Goal: Task Accomplishment & Management: Complete application form

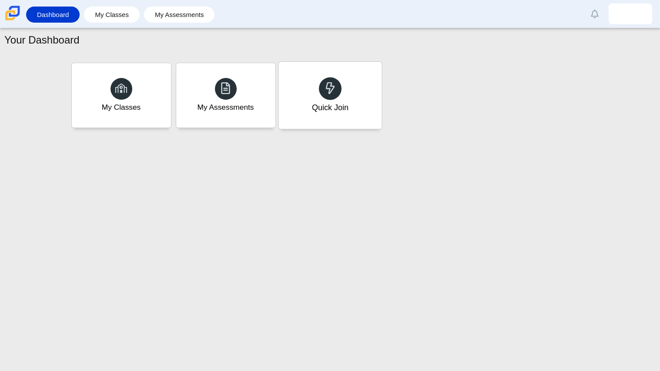
click at [344, 74] on div "Quick Join" at bounding box center [330, 95] width 103 height 67
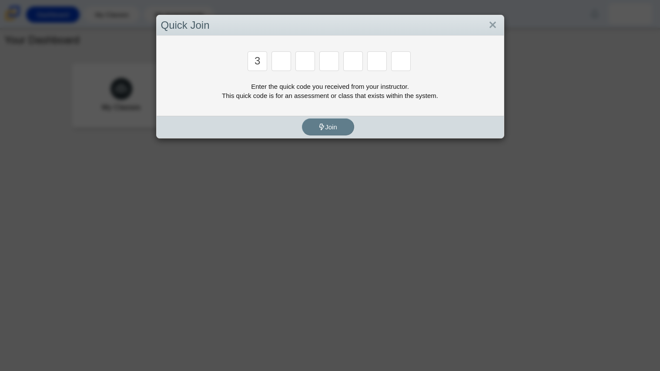
type input "3"
type input "e"
type input "7"
type input "f"
type input "k"
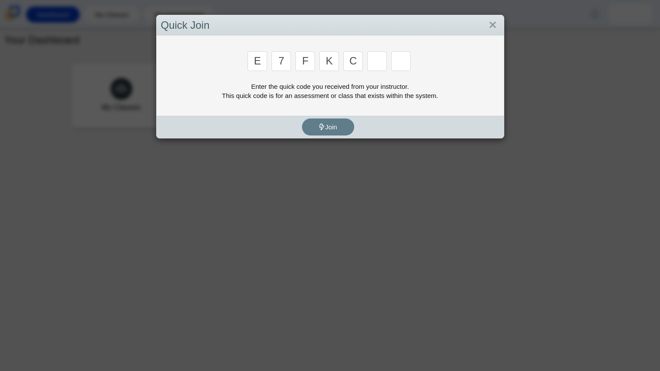
type input "c"
type input "f"
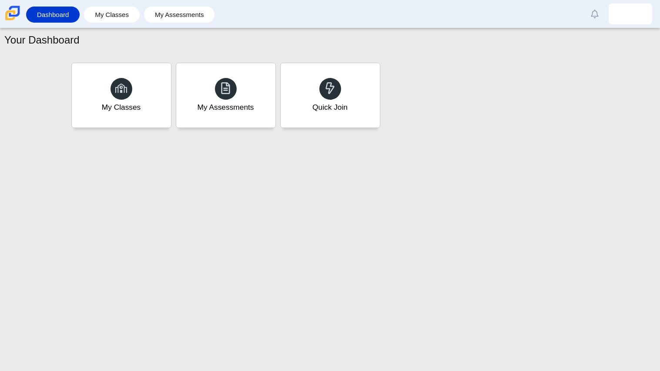
type input "b"
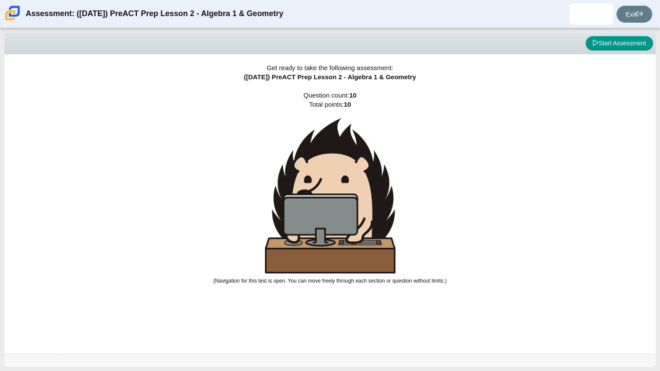
click at [343, 260] on img at bounding box center [330, 195] width 131 height 155
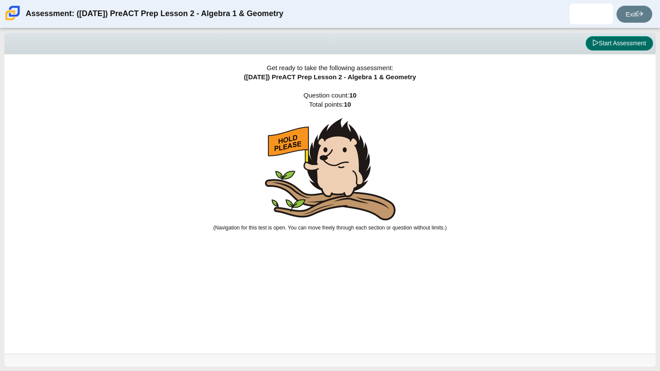
click at [639, 40] on button "Start Assessment" at bounding box center [619, 43] width 67 height 15
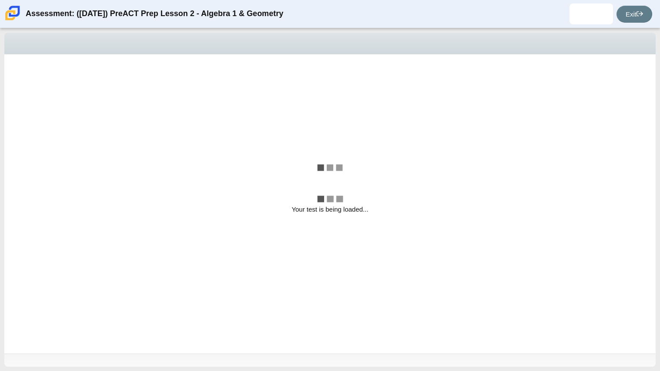
select select "bbf5d072-3e0b-44c4-9a12-6e7c9033f65b"
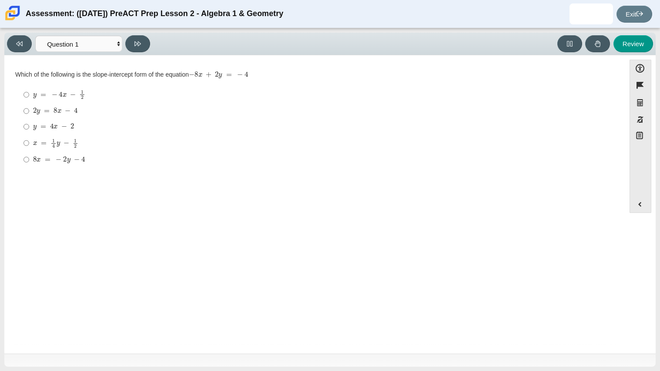
click at [92, 126] on div "y = 4 x − 2" at bounding box center [321, 126] width 577 height 9
click at [29, 126] on input "y = 4 x − 2 y = 4 x − 2" at bounding box center [26, 127] width 6 height 16
radio input "true"
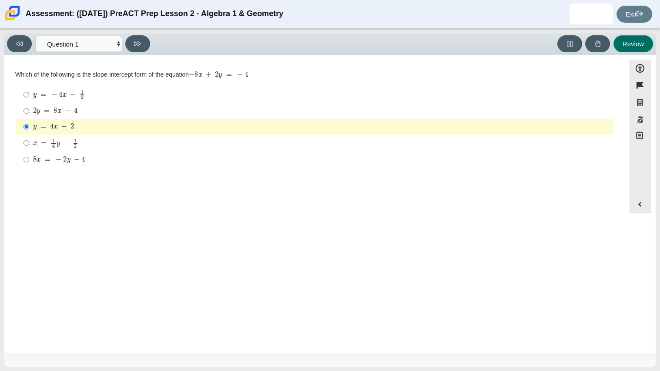
click at [624, 47] on button "Review" at bounding box center [634, 43] width 40 height 17
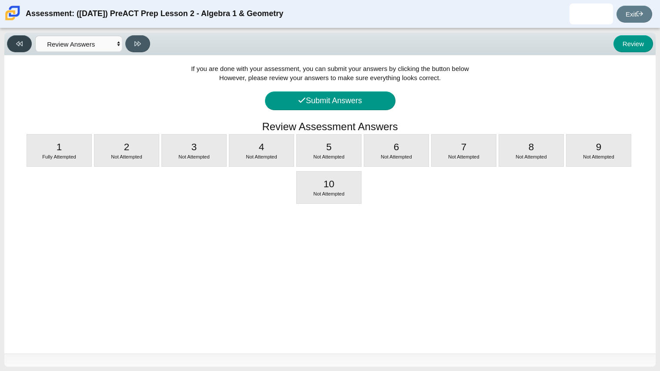
click at [22, 36] on button at bounding box center [19, 43] width 25 height 17
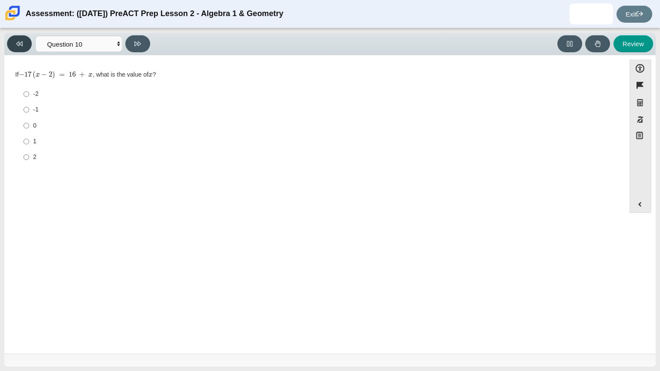
click at [26, 39] on button at bounding box center [19, 43] width 25 height 17
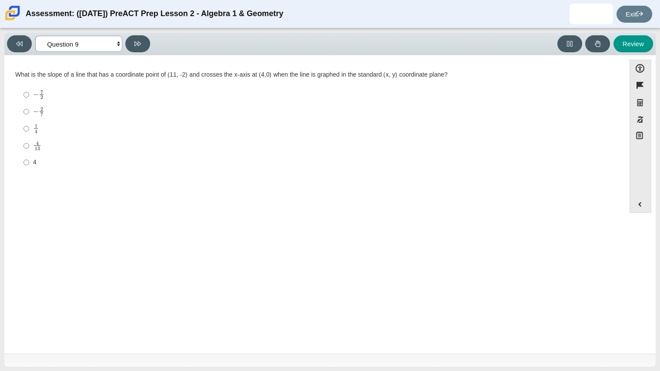
click at [84, 40] on select "Questions Question 1 Question 2 Question 3 Question 4 Question 5 Question 6 Que…" at bounding box center [78, 44] width 87 height 16
click at [35, 36] on select "Questions Question 1 Question 2 Question 3 Question 4 Question 5 Question 6 Que…" at bounding box center [78, 44] width 87 height 16
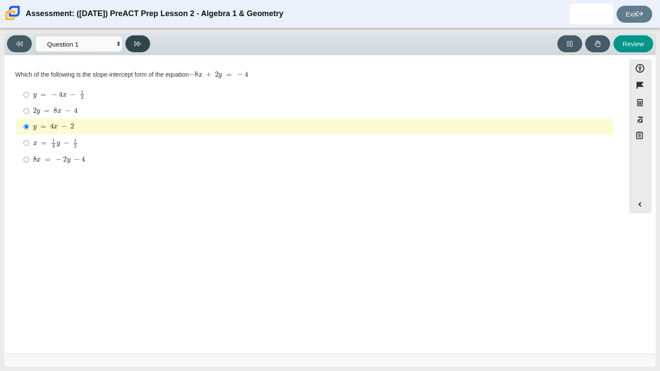
click at [143, 40] on button at bounding box center [137, 43] width 25 height 17
select select "ed62e223-81bd-4cbf-ab48-ab975844bd1f"
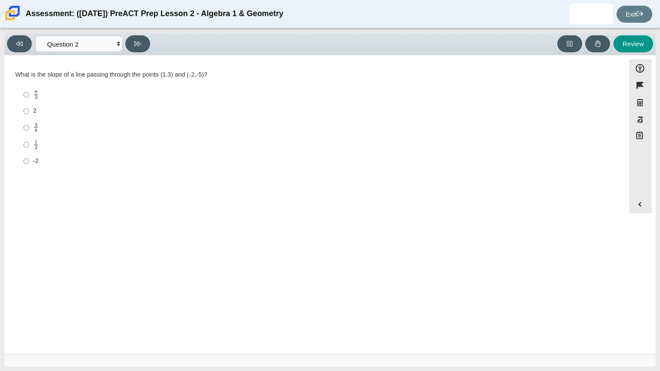
click at [88, 71] on div "What is the slope of a line passing through the points (1,3) and (-2,-5)?" at bounding box center [314, 74] width 599 height 9
click at [90, 88] on label "8 3 8 thirds" at bounding box center [315, 94] width 596 height 17
click at [29, 88] on input "8 3 8 thirds" at bounding box center [26, 94] width 6 height 17
radio input "true"
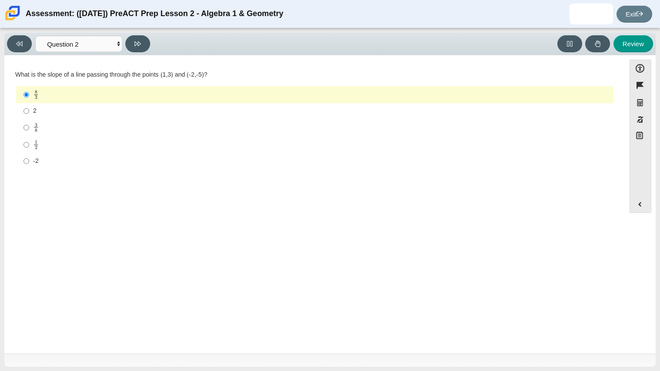
click at [90, 105] on label "2 2" at bounding box center [315, 111] width 596 height 16
click at [29, 105] on input "2 2" at bounding box center [26, 111] width 6 height 16
radio input "true"
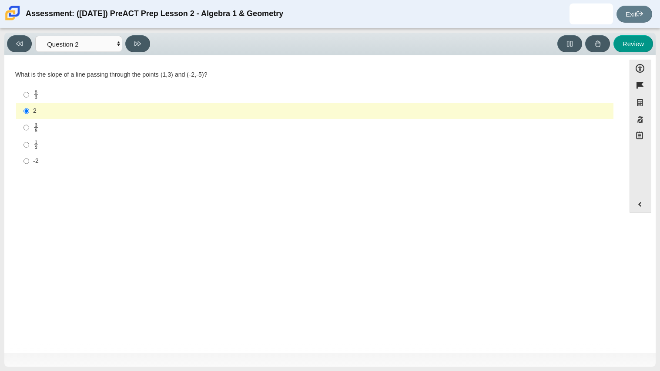
click at [69, 95] on div "8 3" at bounding box center [321, 95] width 577 height 10
click at [29, 95] on input "8 3 8 thirds" at bounding box center [26, 94] width 6 height 17
radio input "true"
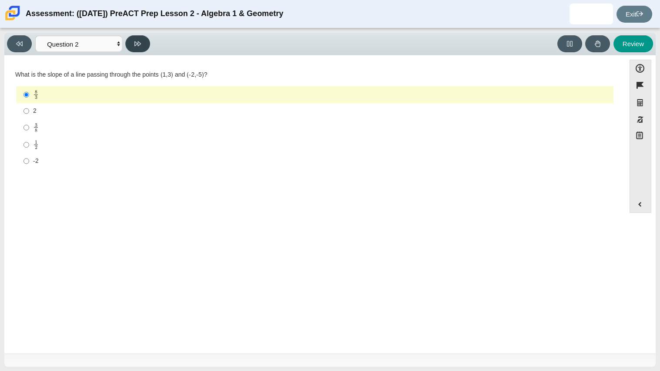
click at [134, 45] on button at bounding box center [137, 43] width 25 height 17
select select "97f4f5fa-a52e-4fed-af51-565bfcdf47cb"
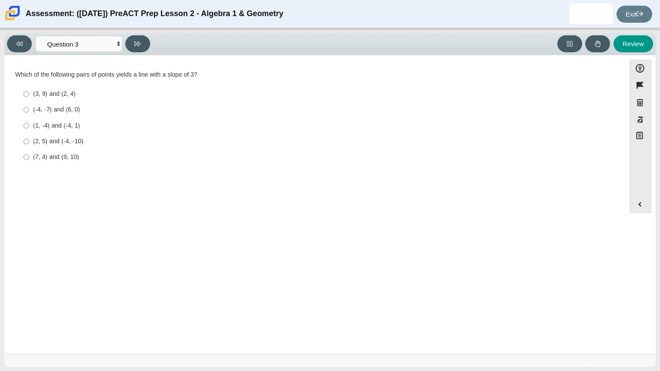
click at [77, 91] on div "(3, 9) and (2, 4)" at bounding box center [321, 94] width 577 height 9
click at [29, 91] on input "(3, 9) and (2, 4) (3, 9) and (2, 4)" at bounding box center [26, 94] width 6 height 16
radio input "true"
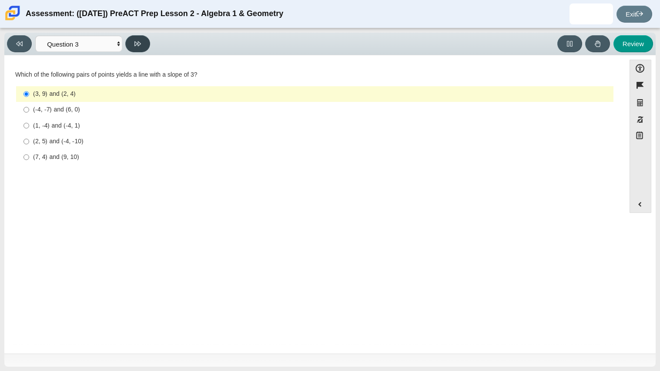
click at [137, 49] on button at bounding box center [137, 43] width 25 height 17
select select "89427bb7-e313-4f00-988f-8b8255897029"
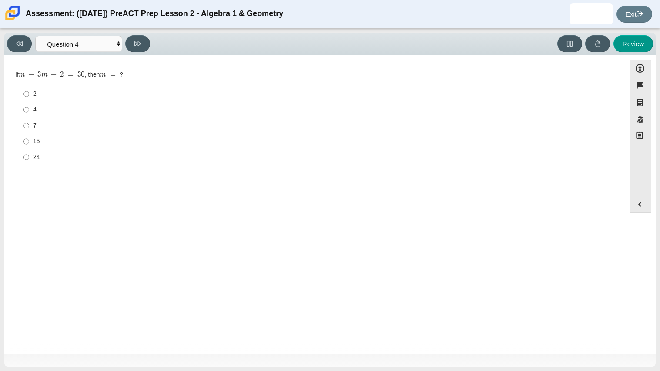
click at [89, 141] on div "15" at bounding box center [321, 141] width 577 height 9
click at [29, 141] on input "15 15" at bounding box center [26, 142] width 6 height 16
radio input "true"
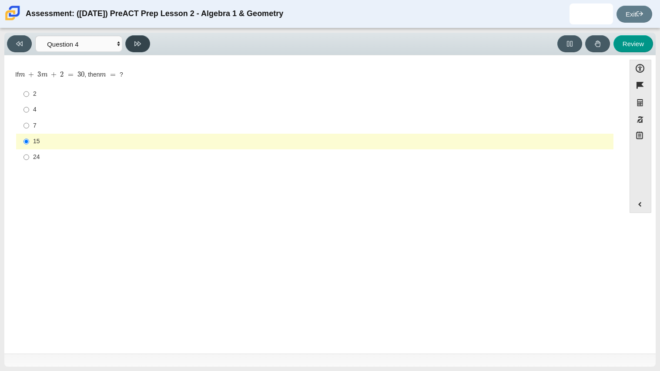
click at [132, 40] on button at bounding box center [137, 43] width 25 height 17
select select "489dcffd-4e6a-49cf-a9d6-ad1d4a911a4e"
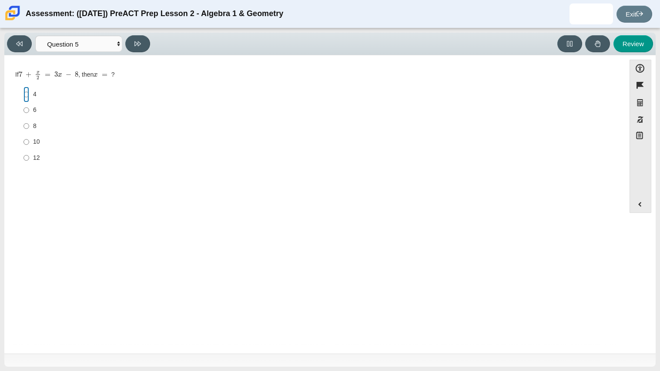
click at [27, 93] on input "4 4" at bounding box center [26, 95] width 6 height 16
radio input "true"
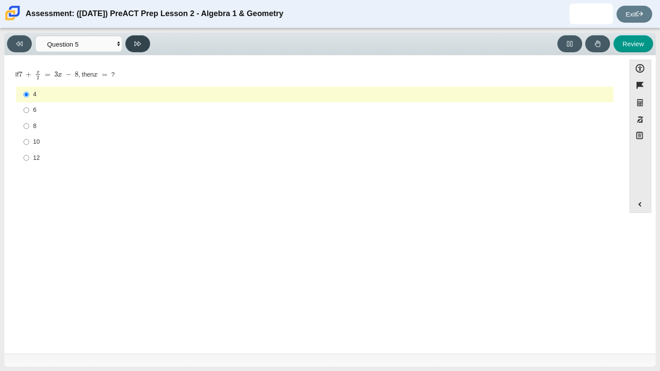
click at [134, 48] on button at bounding box center [137, 43] width 25 height 17
select select "210571de-36a6-4d8e-a361-ceff8ef801dc"
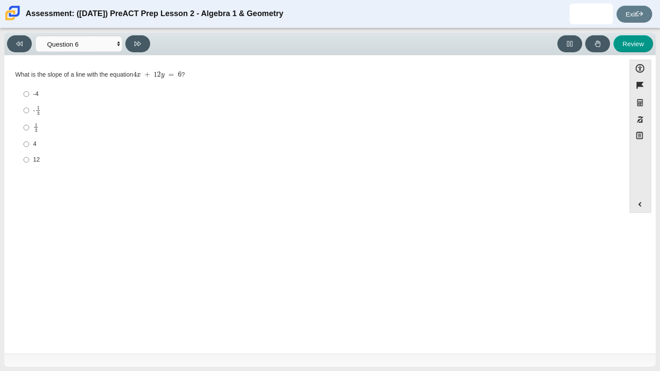
click at [40, 140] on div "4" at bounding box center [321, 144] width 577 height 9
click at [29, 140] on input "4 4" at bounding box center [26, 144] width 6 height 16
radio input "true"
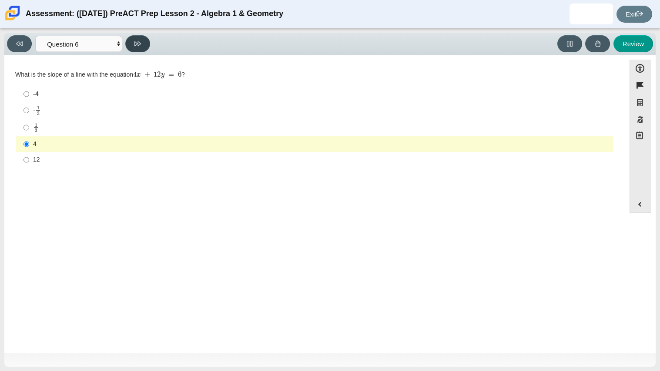
click at [140, 47] on button at bounding box center [137, 43] width 25 height 17
select select "ec95ace6-bebc-42b8-9428-40567494d4da"
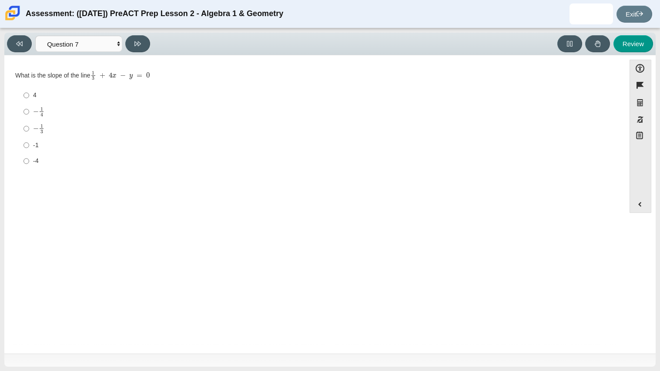
click at [37, 96] on div "4" at bounding box center [321, 95] width 577 height 9
click at [29, 96] on input "4 4" at bounding box center [26, 95] width 6 height 16
radio input "true"
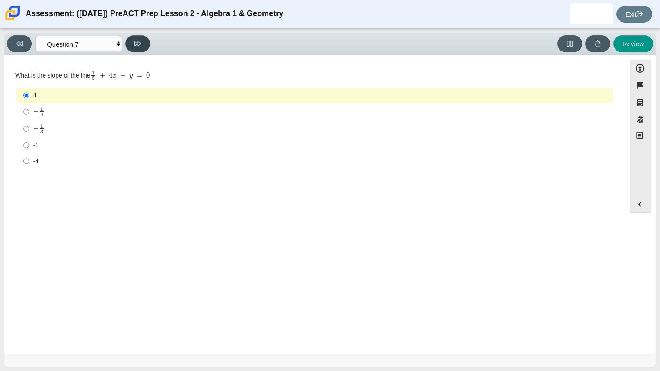
click at [142, 43] on button at bounding box center [137, 43] width 25 height 17
select select "ce81fe10-bf29-4b5e-8bd7-4f47f2fed4d8"
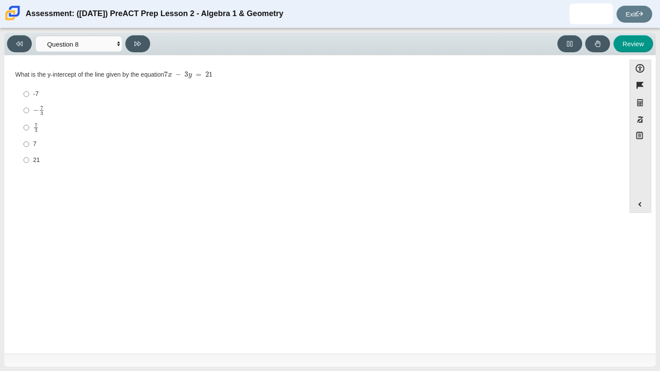
click at [47, 147] on div "7" at bounding box center [321, 144] width 577 height 9
click at [29, 147] on input "7 7" at bounding box center [26, 144] width 6 height 16
radio input "true"
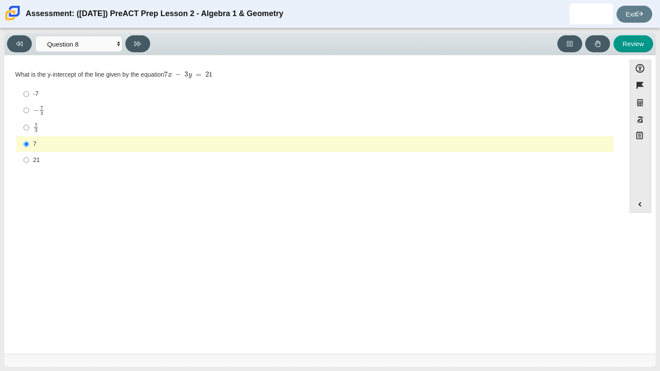
click at [37, 130] on mjx-frac "Assessment items" at bounding box center [36, 127] width 6 height 9
click at [29, 130] on input "7 3 7 thirds" at bounding box center [26, 127] width 6 height 17
radio input "true"
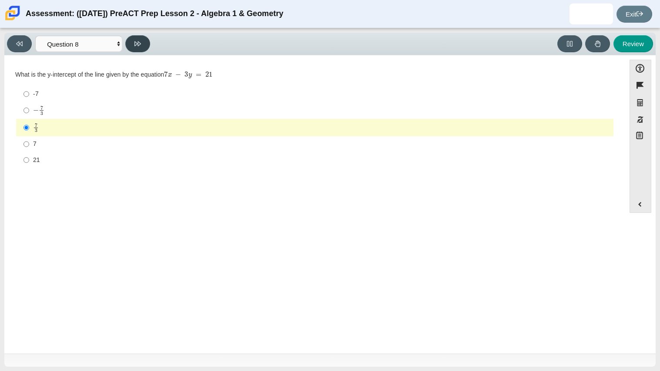
click at [141, 46] on icon at bounding box center [137, 43] width 7 height 7
select select "14773eaf-2ca1-47ae-afe7-a624a56f34b3"
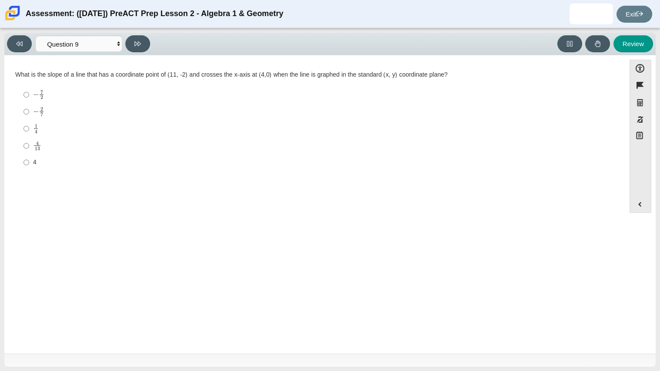
click at [37, 148] on mjx-c "Assessment items" at bounding box center [38, 148] width 3 height 3
click at [29, 148] on input "4 13 4 over 13" at bounding box center [26, 145] width 6 height 17
radio input "true"
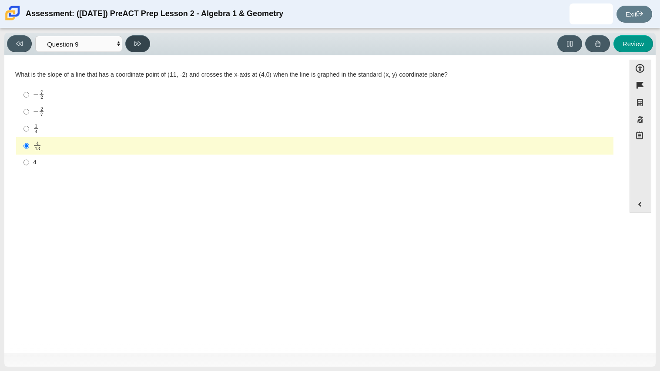
click at [136, 41] on icon at bounding box center [137, 43] width 7 height 5
select select "96b71634-eacb-4f7e-8aef-411727d9bcba"
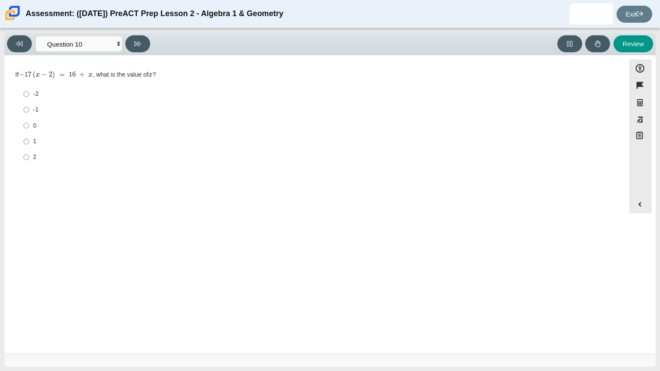
click at [34, 154] on div "2" at bounding box center [321, 157] width 577 height 9
click at [29, 154] on input "2 2" at bounding box center [26, 157] width 6 height 16
radio input "true"
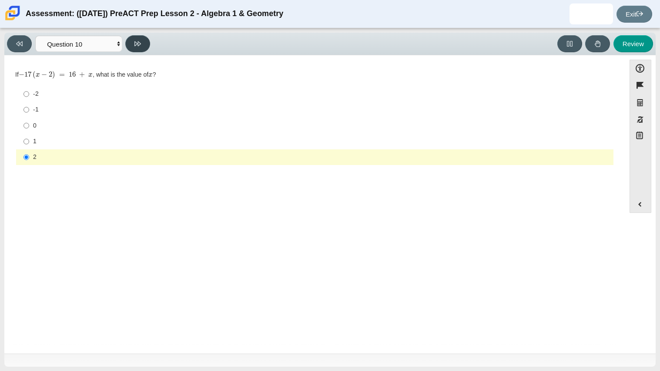
click at [128, 40] on button at bounding box center [137, 43] width 25 height 17
select select "review"
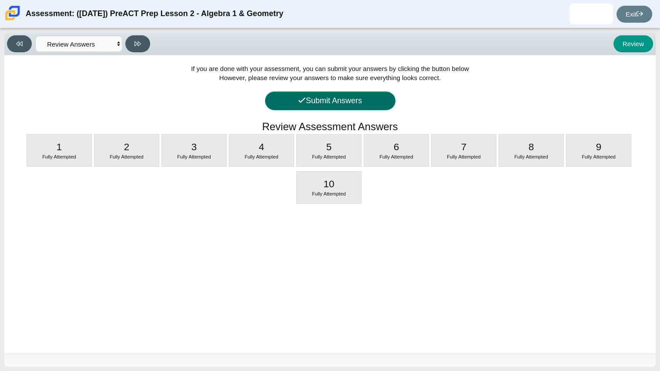
click at [332, 105] on button "Submit Answers" at bounding box center [330, 100] width 131 height 19
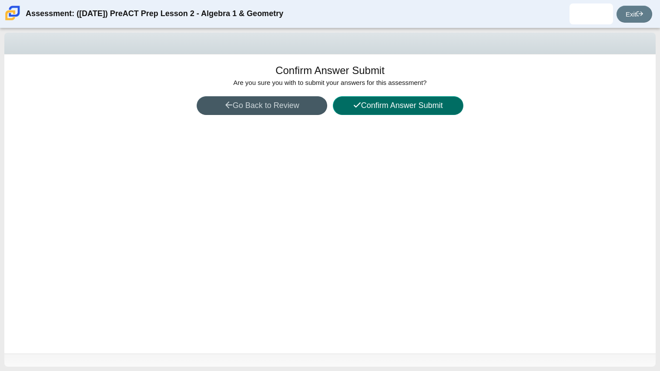
click at [399, 107] on button "Confirm Answer Submit" at bounding box center [398, 105] width 131 height 19
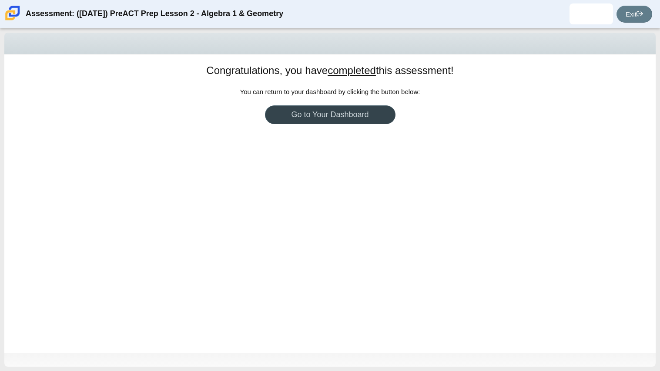
click at [320, 109] on link "Go to Your Dashboard" at bounding box center [330, 114] width 131 height 19
